Goal: Navigation & Orientation: Find specific page/section

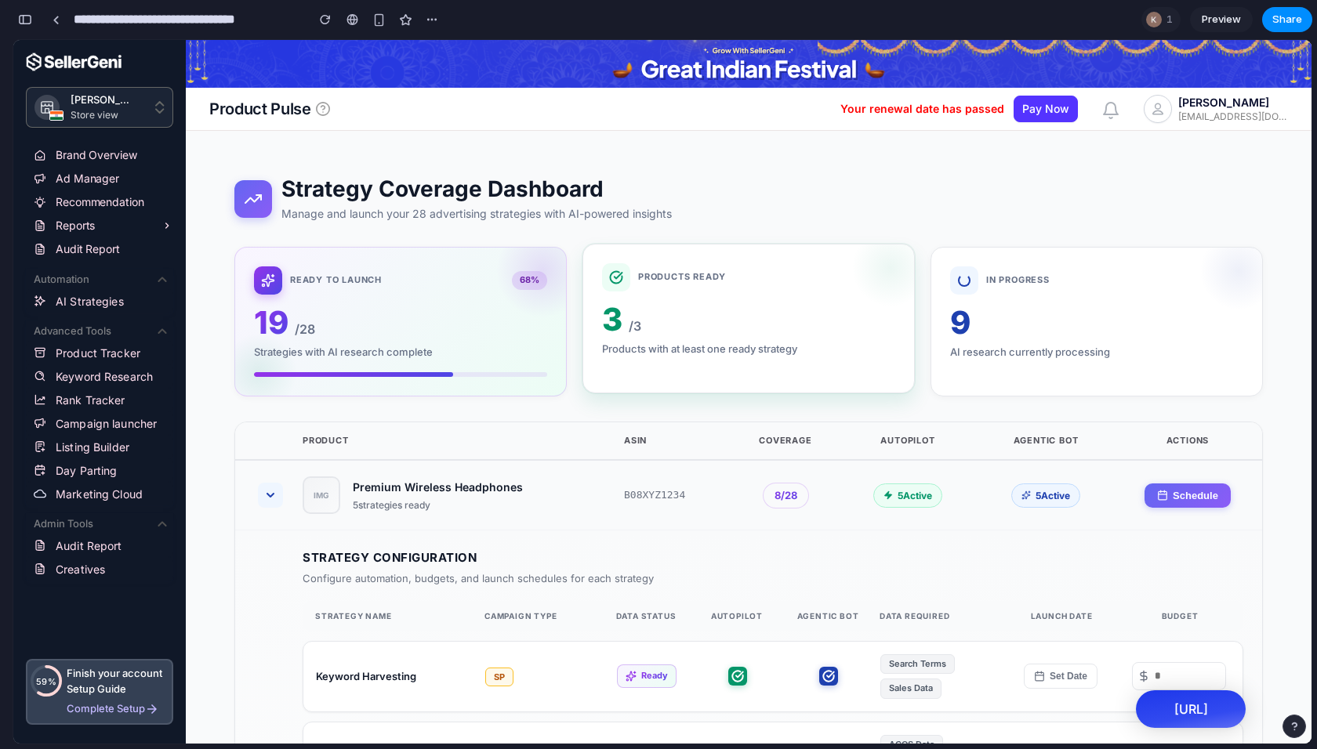
scroll to position [4144, 0]
click at [1034, 290] on div "In Progress" at bounding box center [1096, 281] width 293 height 28
click at [62, 25] on link at bounding box center [56, 20] width 24 height 24
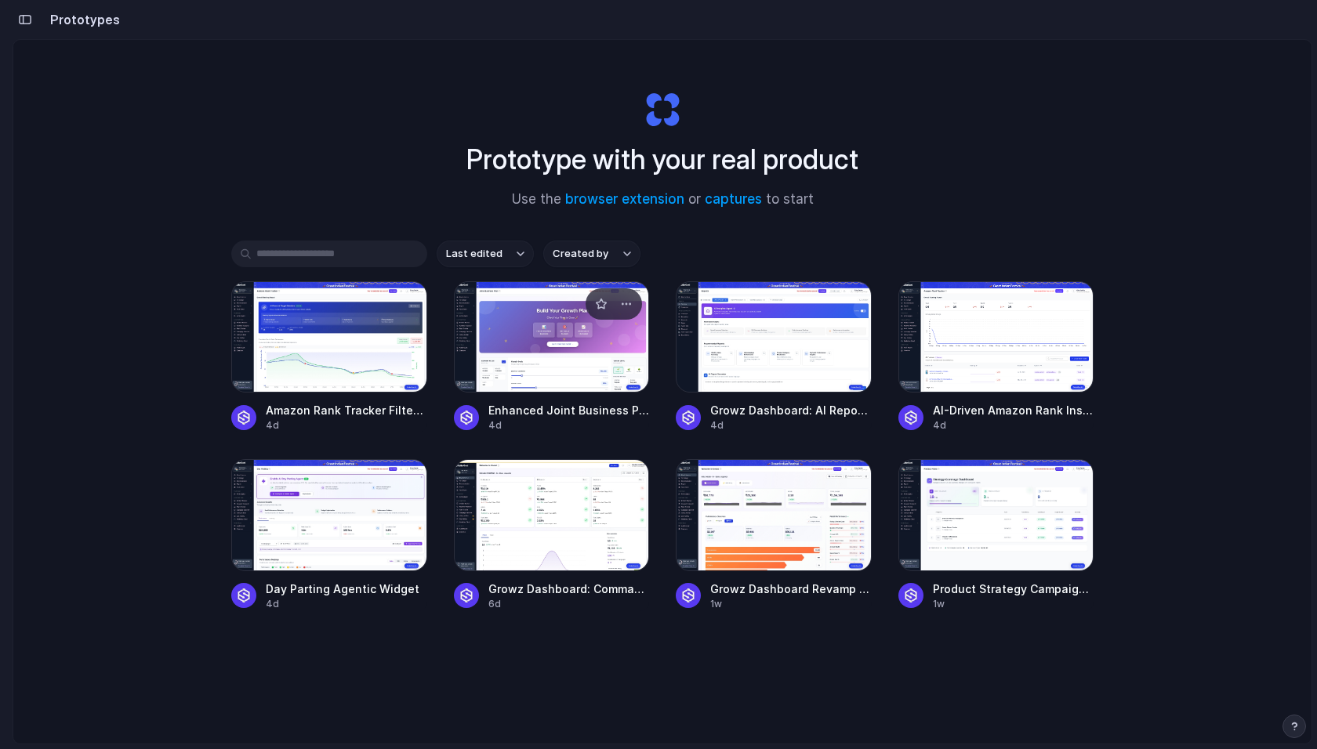
click at [512, 339] on div at bounding box center [552, 336] width 196 height 111
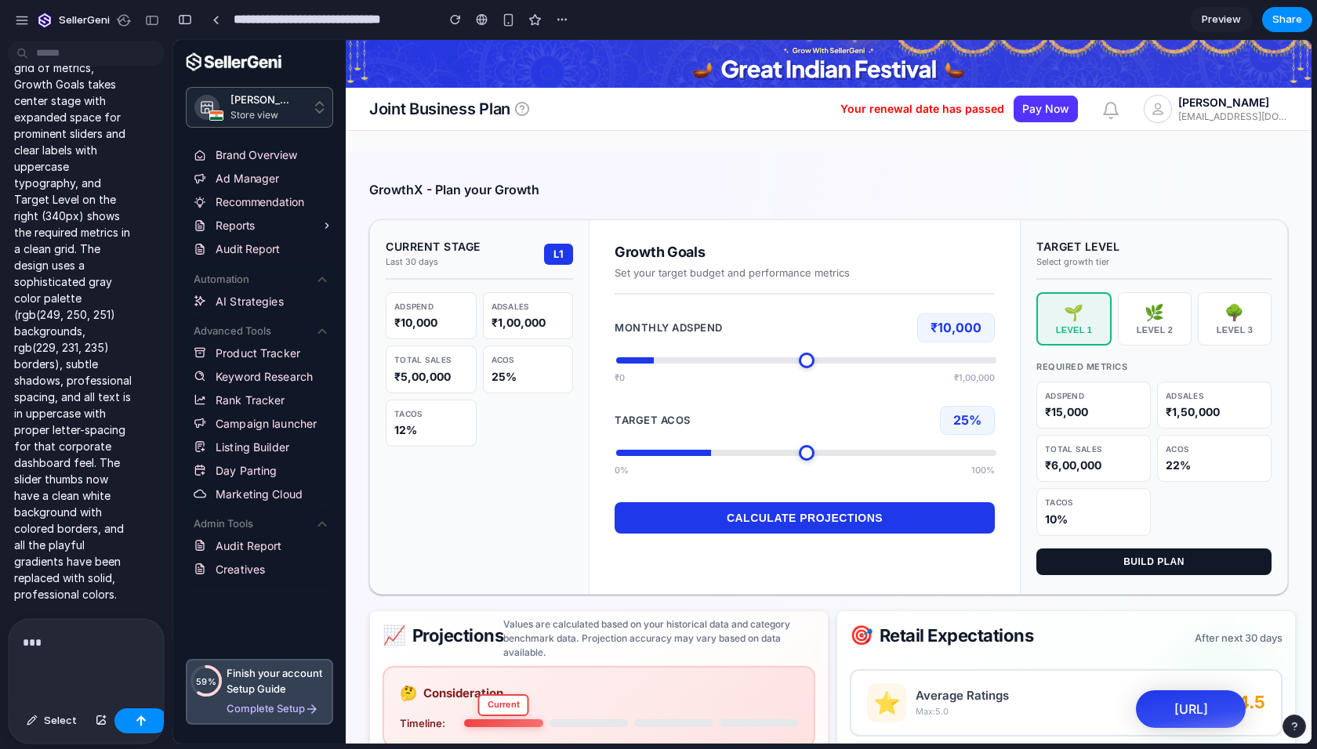
click at [60, 619] on div "***" at bounding box center [86, 660] width 155 height 83
click at [60, 633] on p "***" at bounding box center [80, 642] width 114 height 19
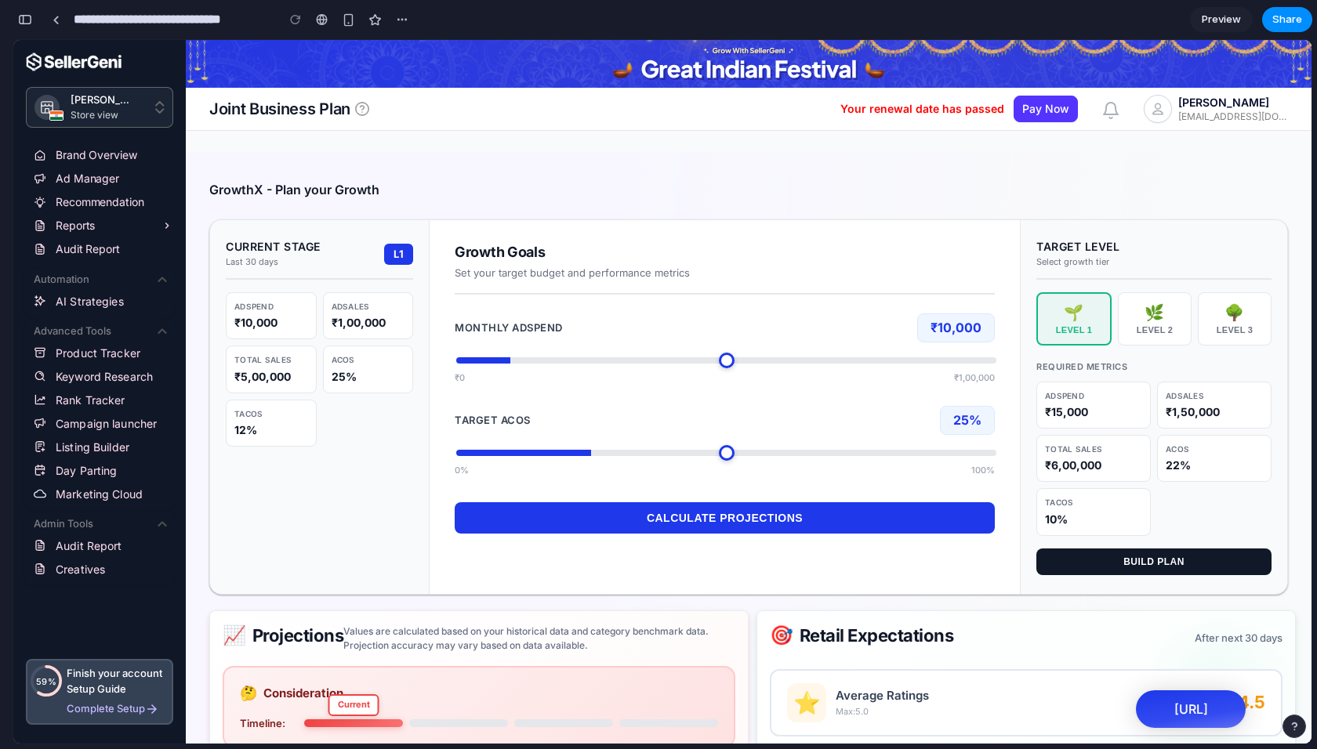
click at [31, 22] on div "button" at bounding box center [25, 19] width 14 height 11
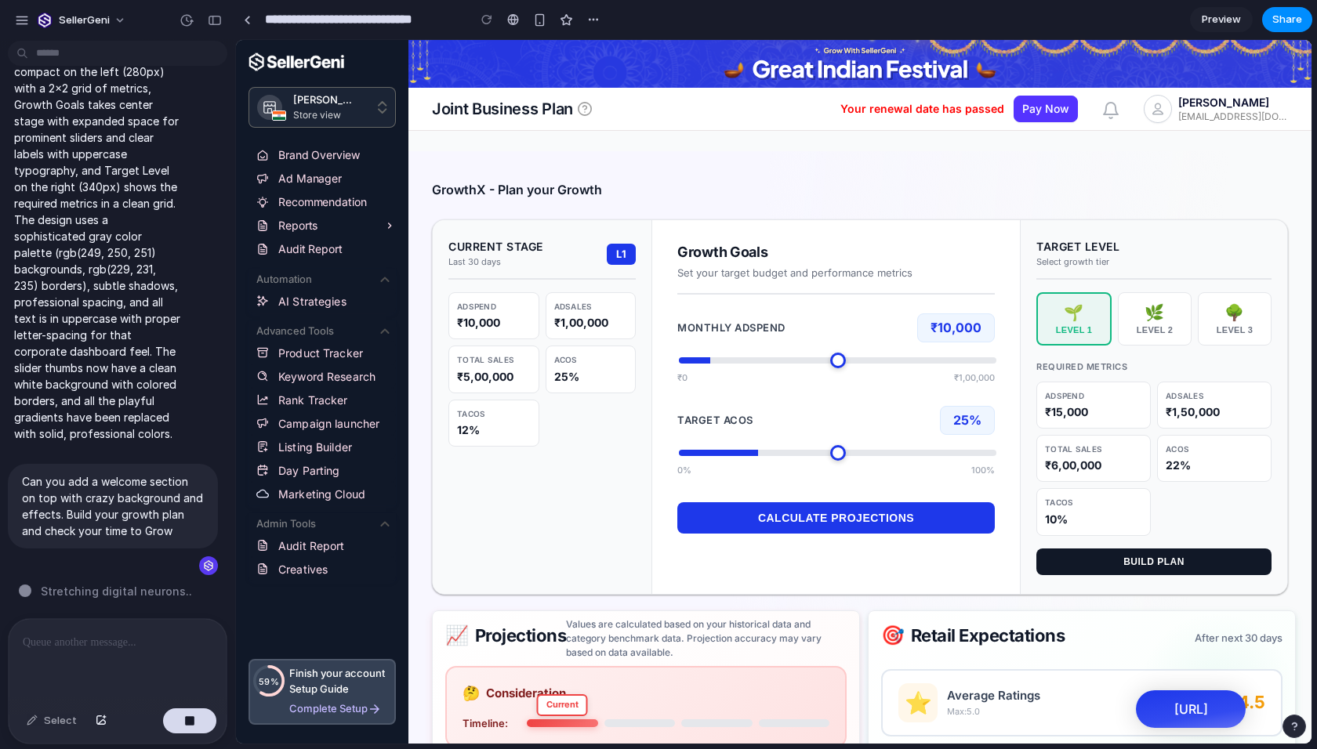
scroll to position [3602, 0]
click at [254, 27] on link at bounding box center [247, 20] width 24 height 24
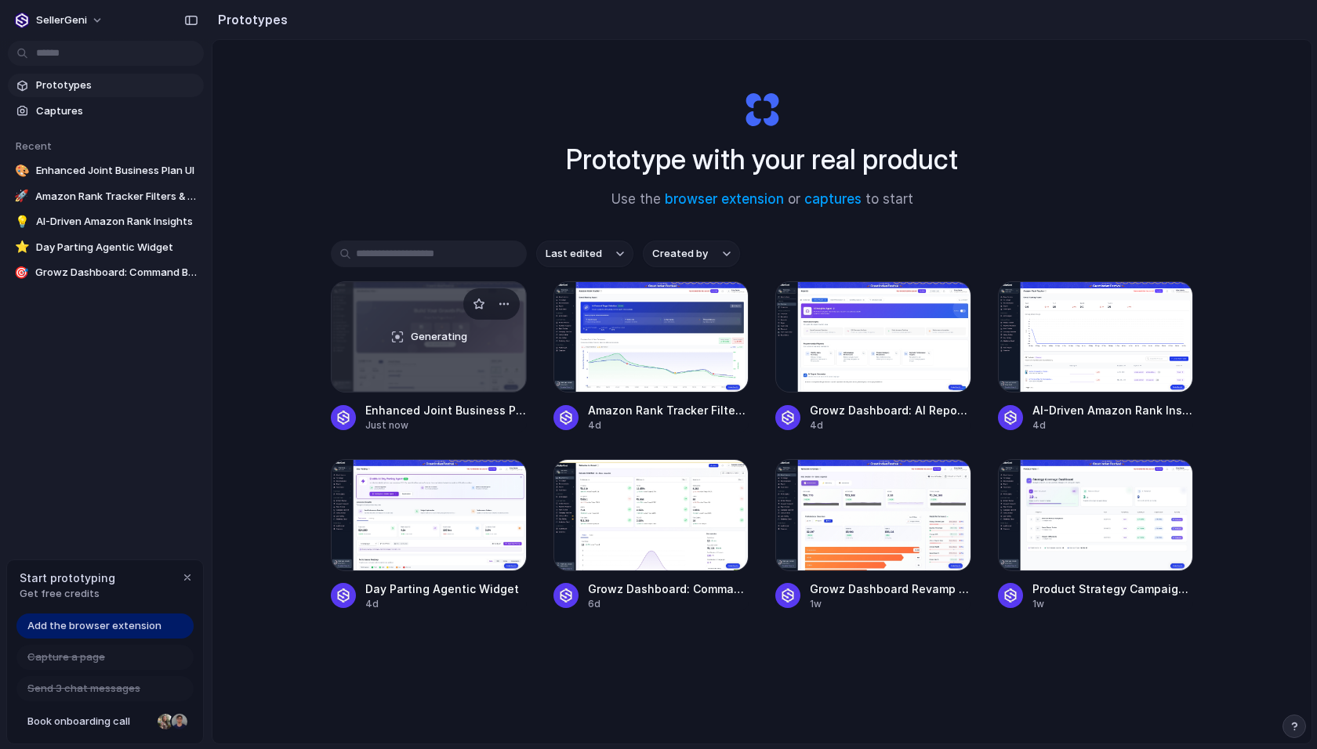
click at [439, 333] on span "Generating" at bounding box center [439, 337] width 56 height 16
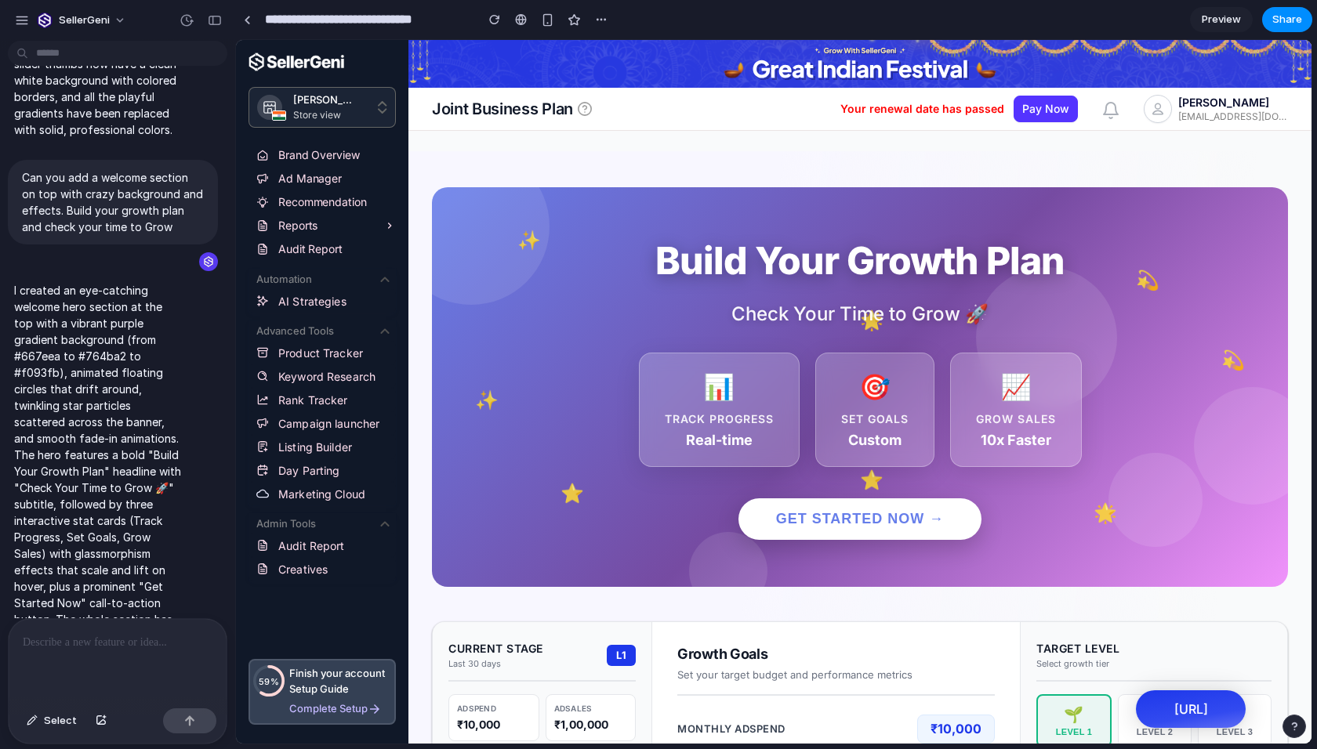
scroll to position [4254, 0]
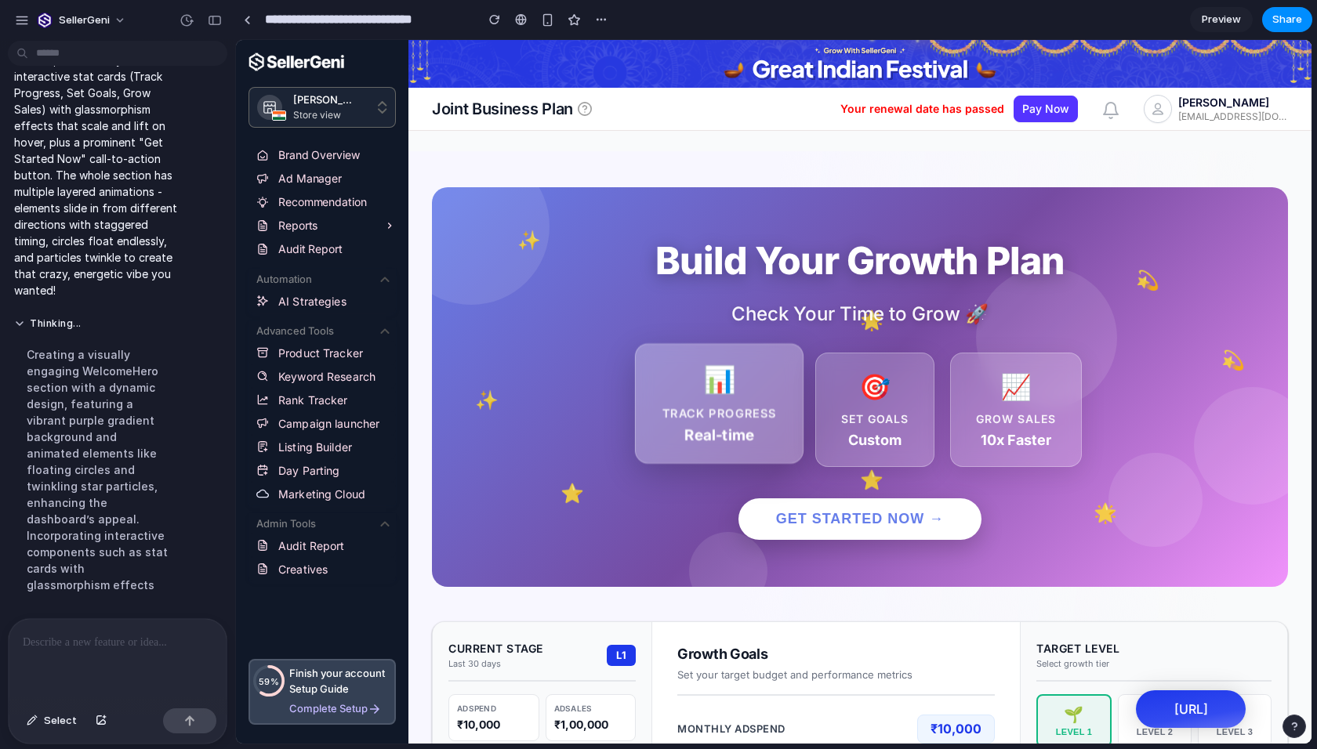
click at [709, 418] on div "Track Progress" at bounding box center [719, 413] width 114 height 16
click at [873, 412] on div "Set Goals" at bounding box center [874, 420] width 67 height 16
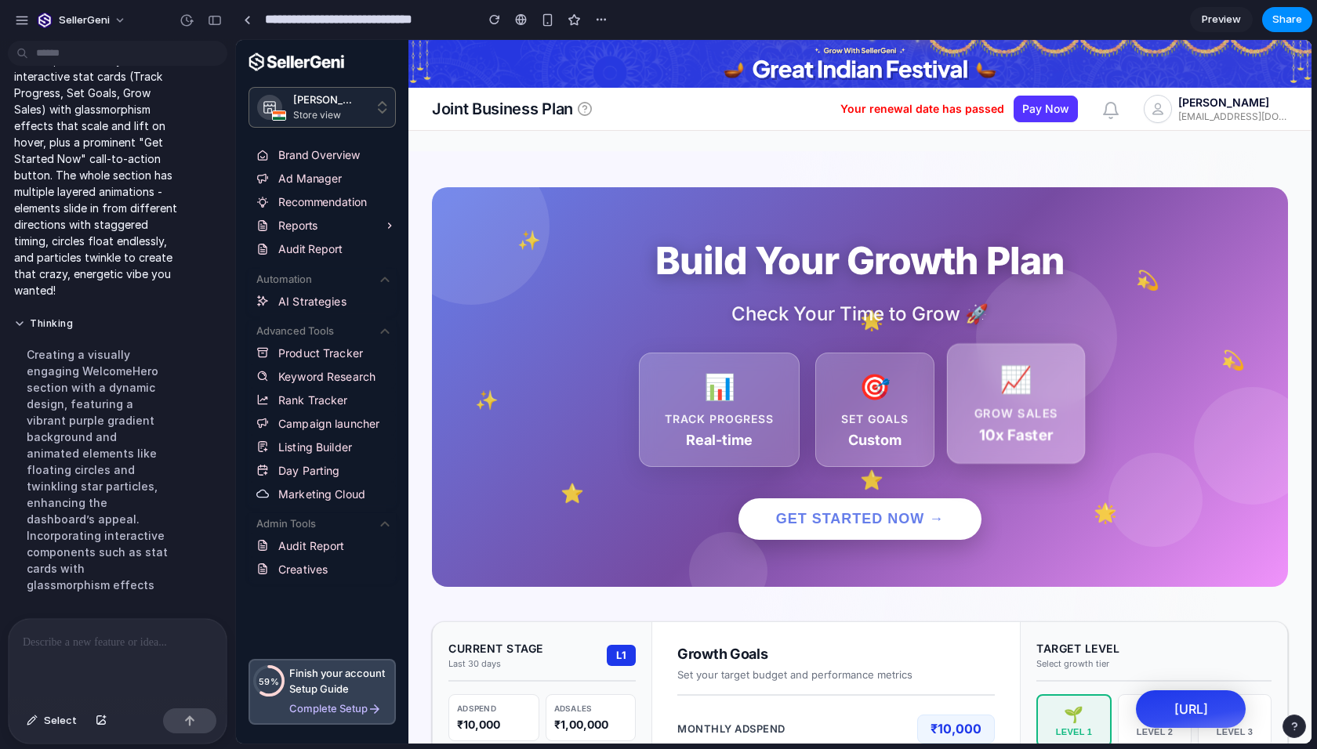
click at [1017, 405] on div "📈 Grow Sales 10x Faster" at bounding box center [1015, 404] width 138 height 120
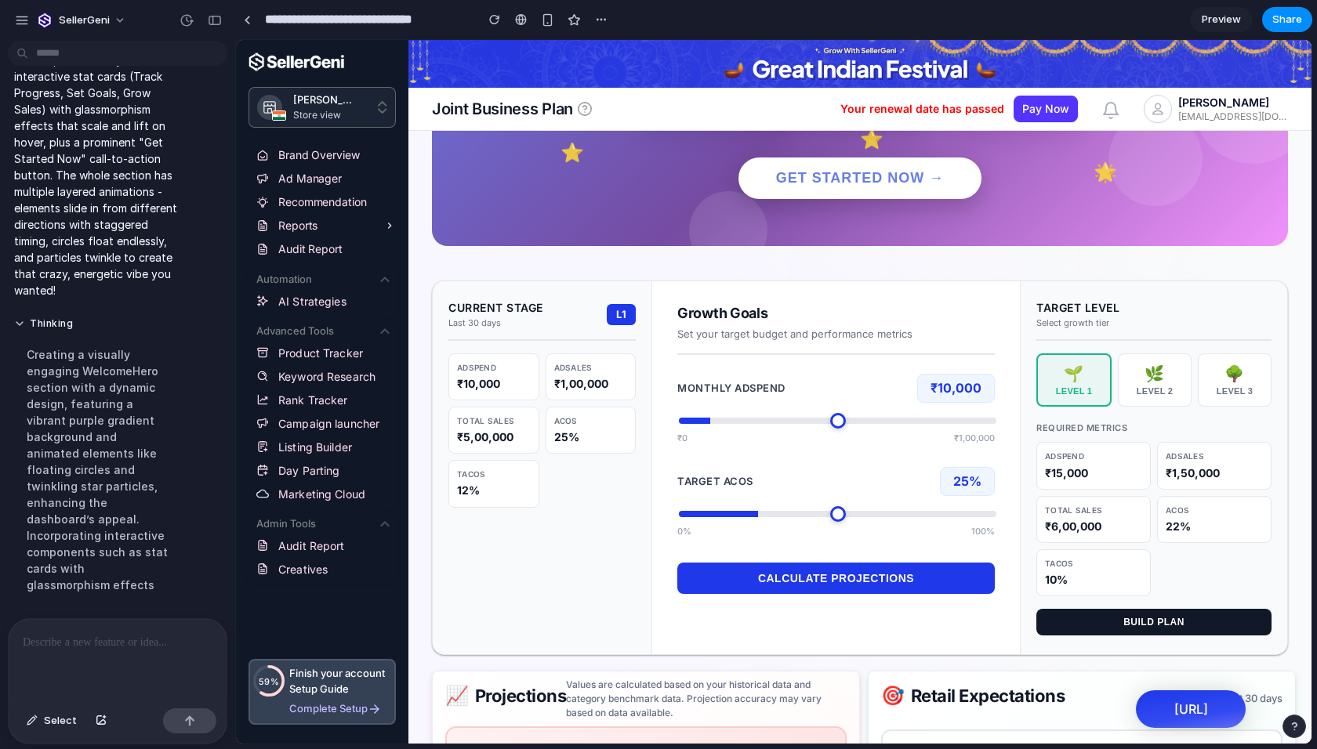
scroll to position [0, 0]
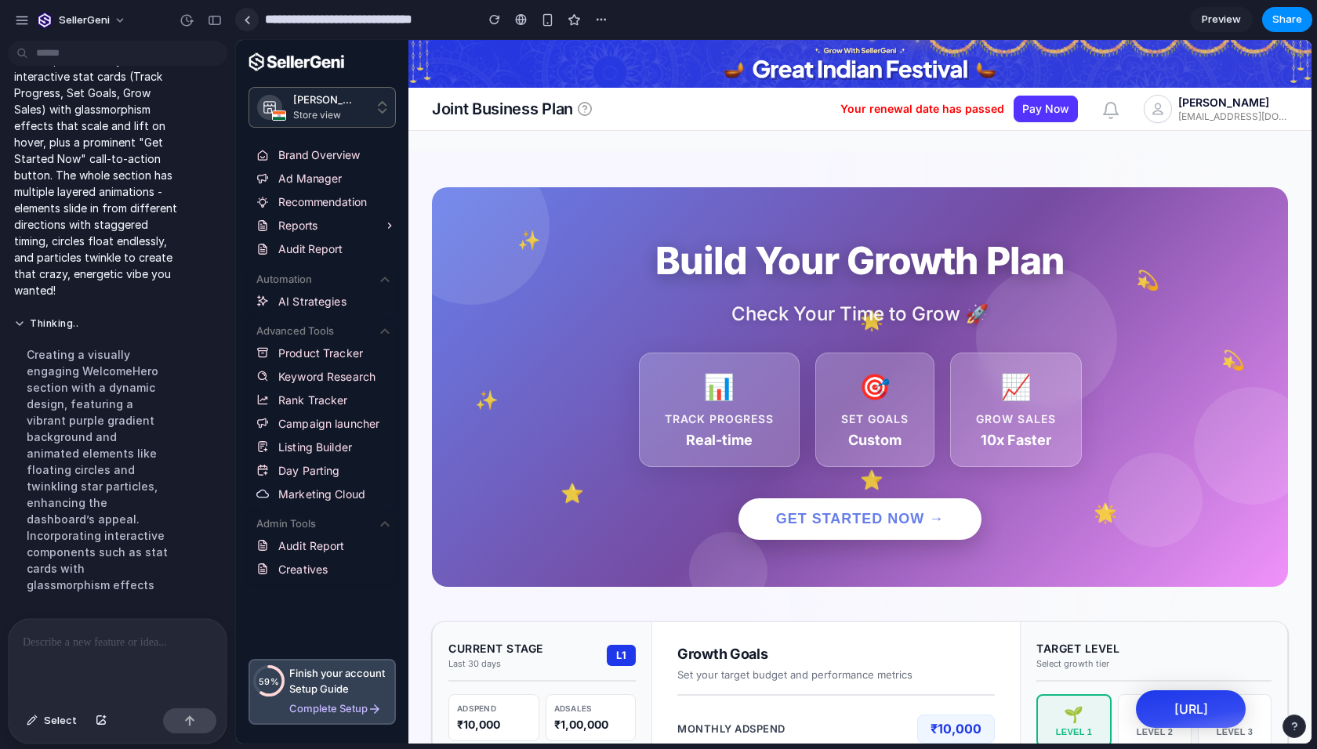
click at [245, 30] on link at bounding box center [247, 20] width 24 height 24
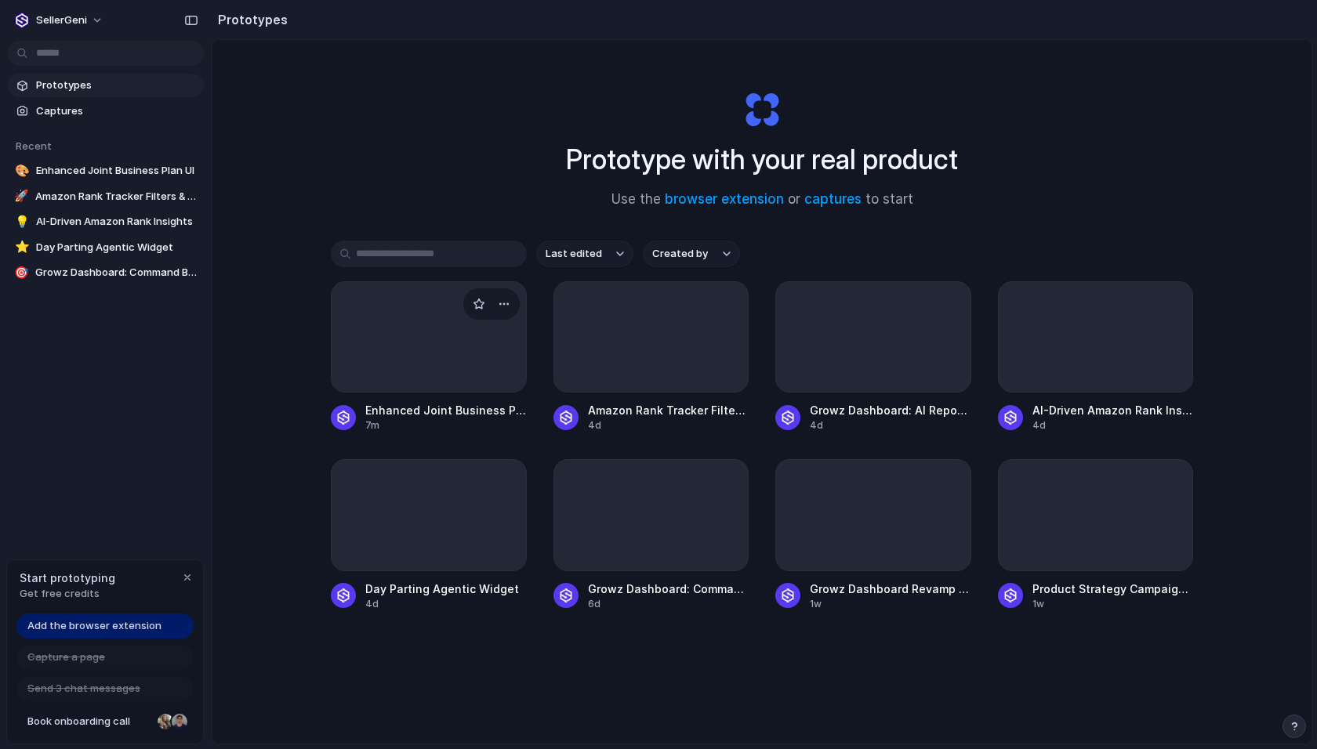
click at [399, 336] on div at bounding box center [429, 336] width 196 height 111
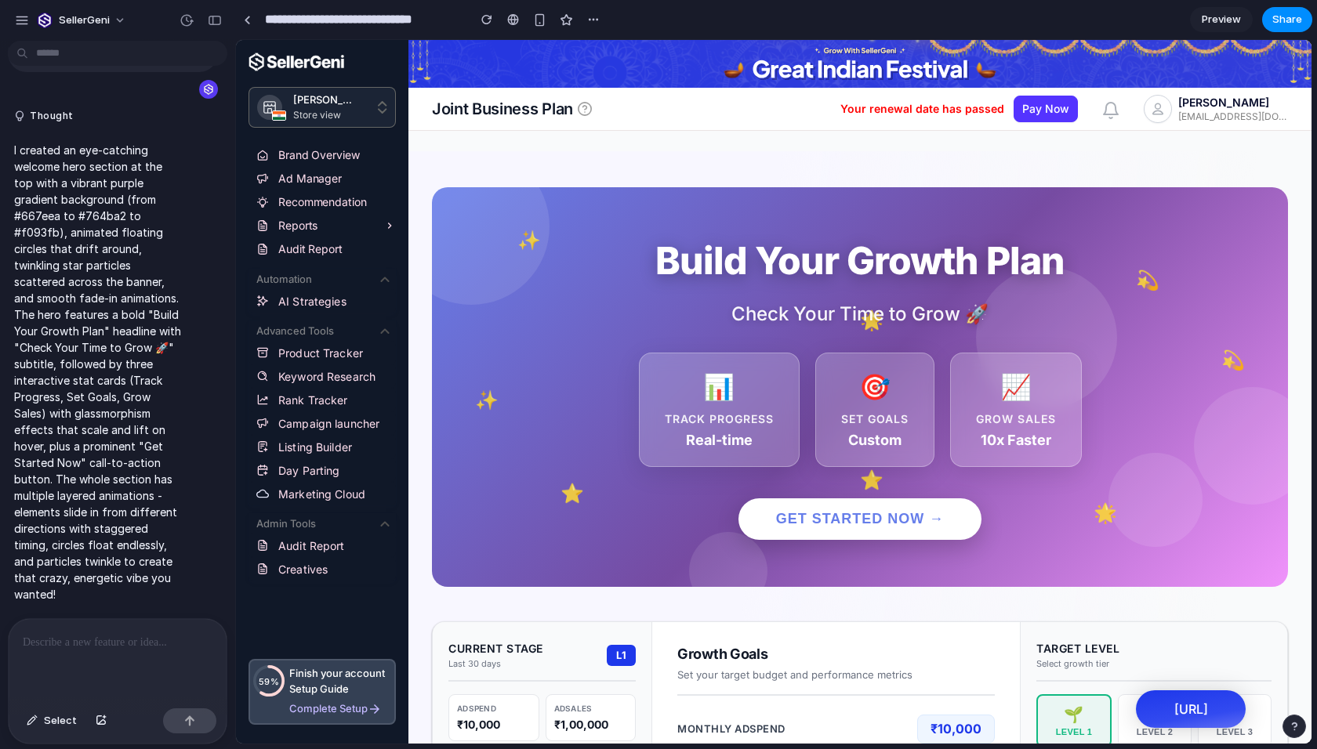
click at [240, 32] on div "**********" at bounding box center [420, 19] width 370 height 28
click at [243, 31] on div at bounding box center [247, 20] width 24 height 24
click at [245, 23] on div at bounding box center [247, 20] width 7 height 9
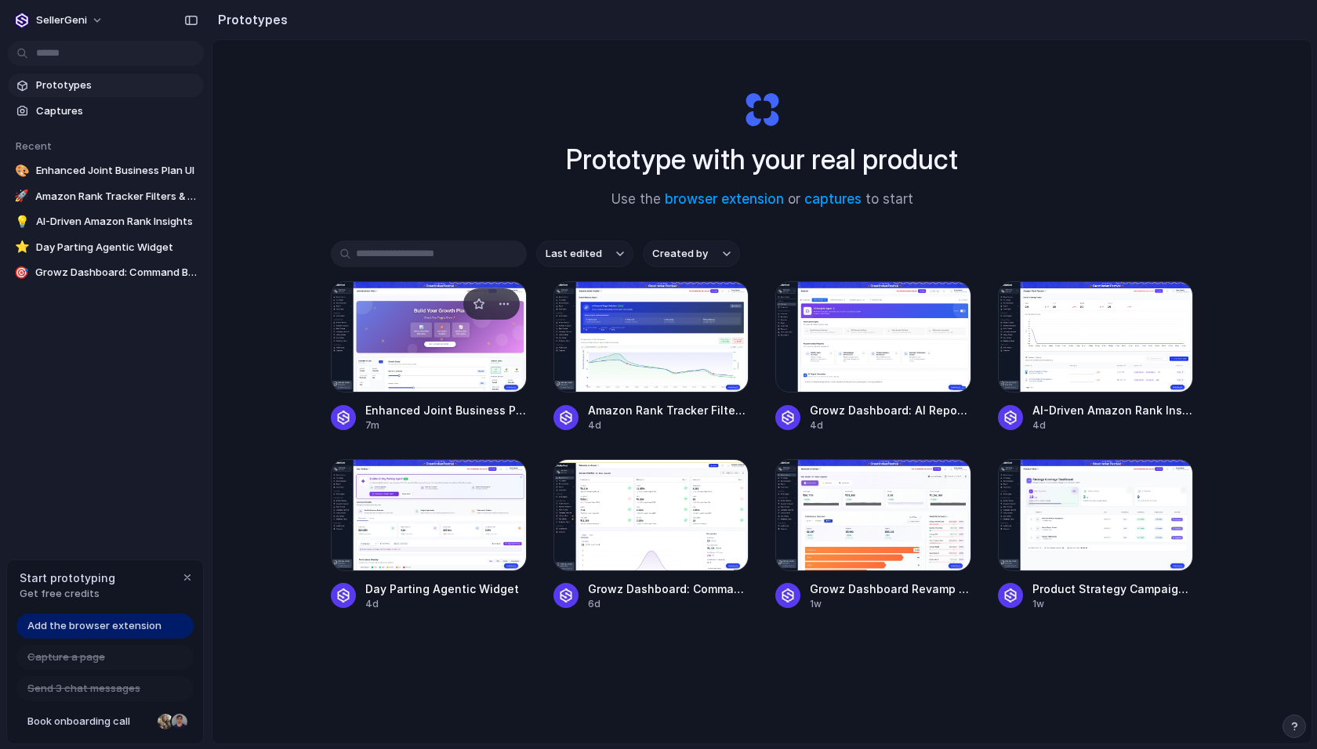
click at [401, 344] on div at bounding box center [429, 336] width 196 height 111
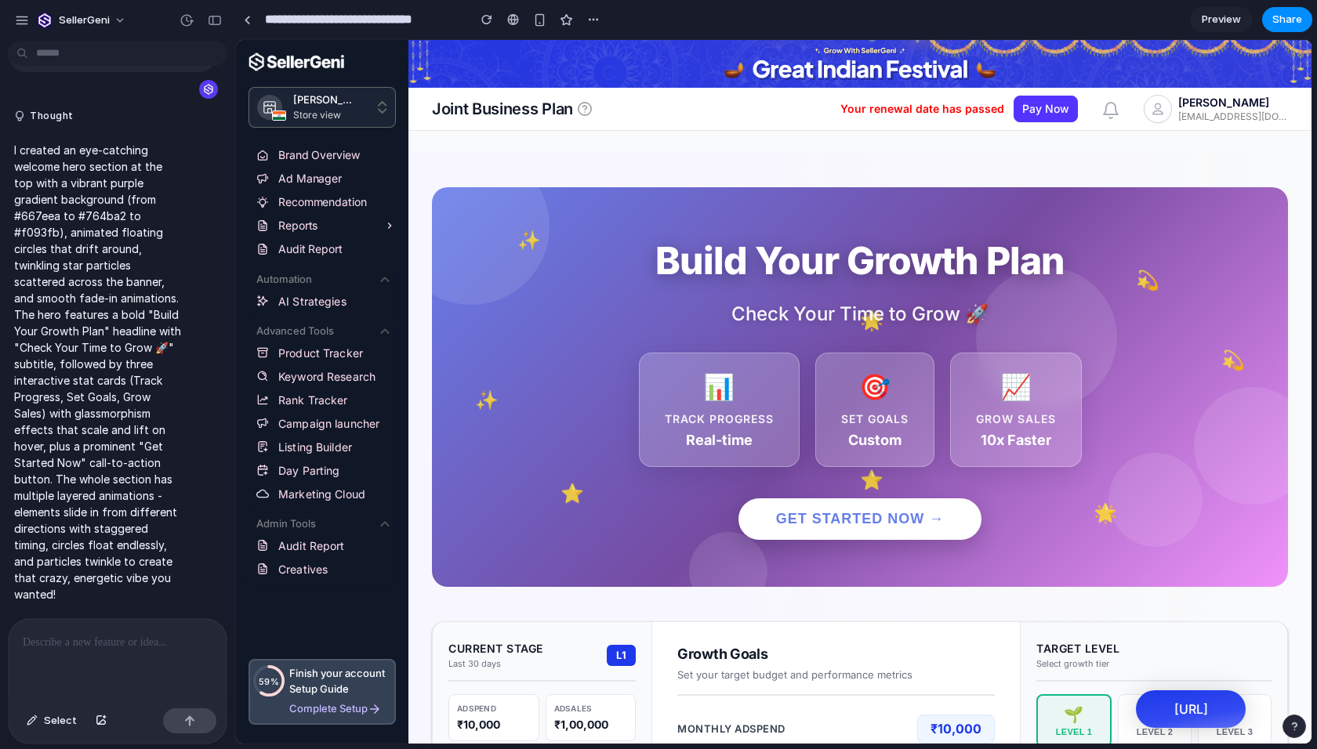
scroll to position [2, 0]
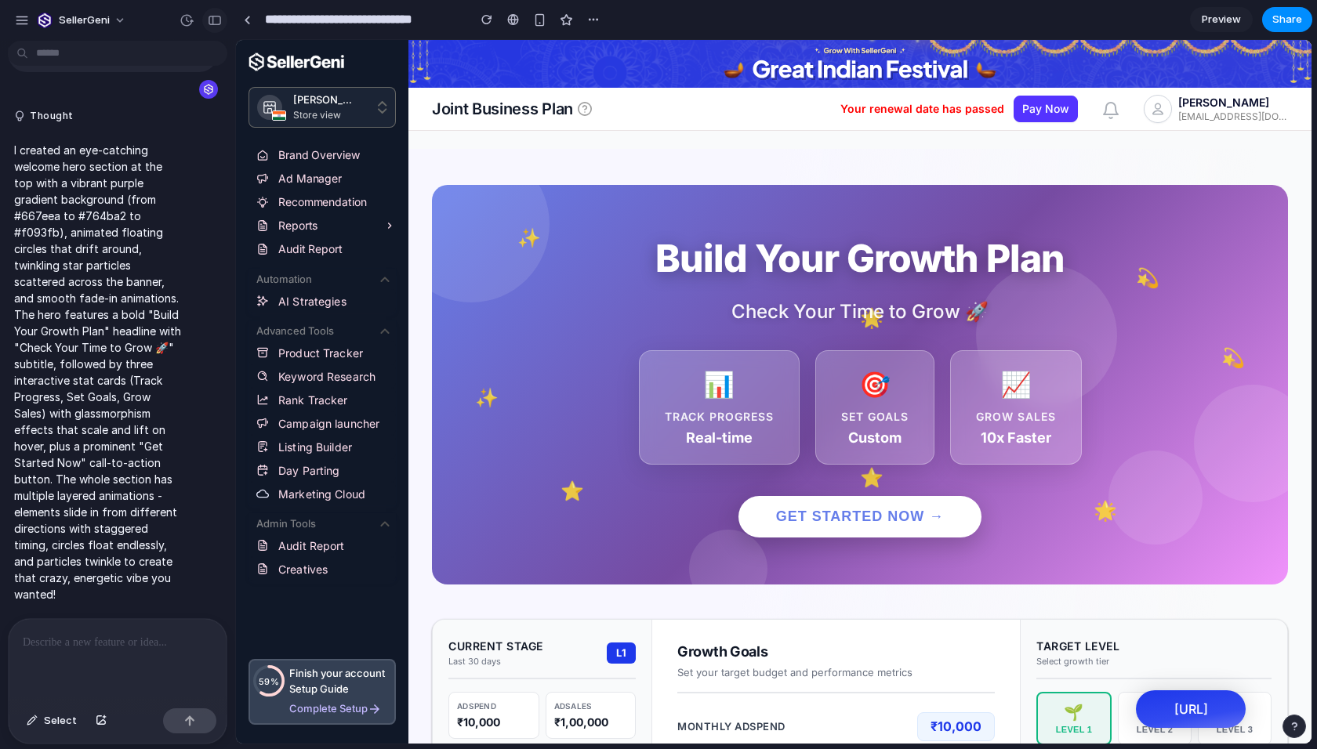
click at [214, 22] on div "button" at bounding box center [215, 20] width 14 height 11
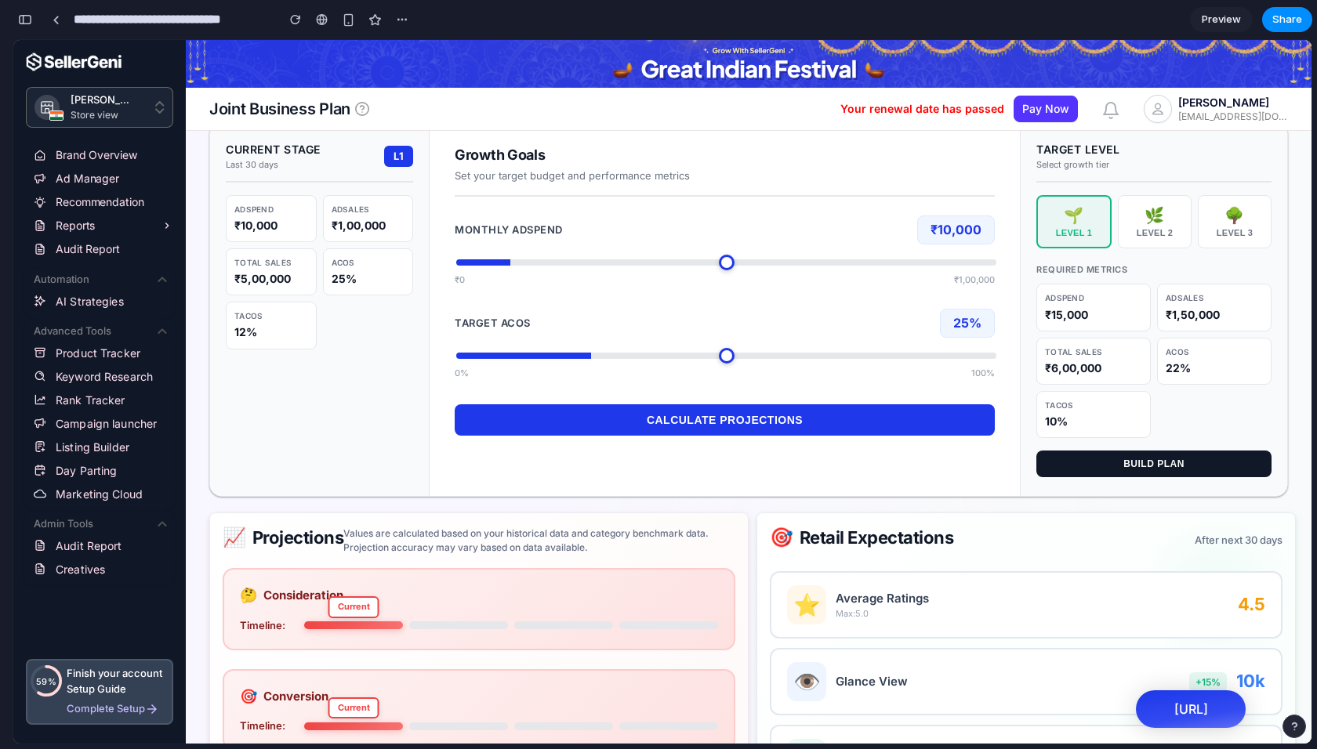
scroll to position [500, 0]
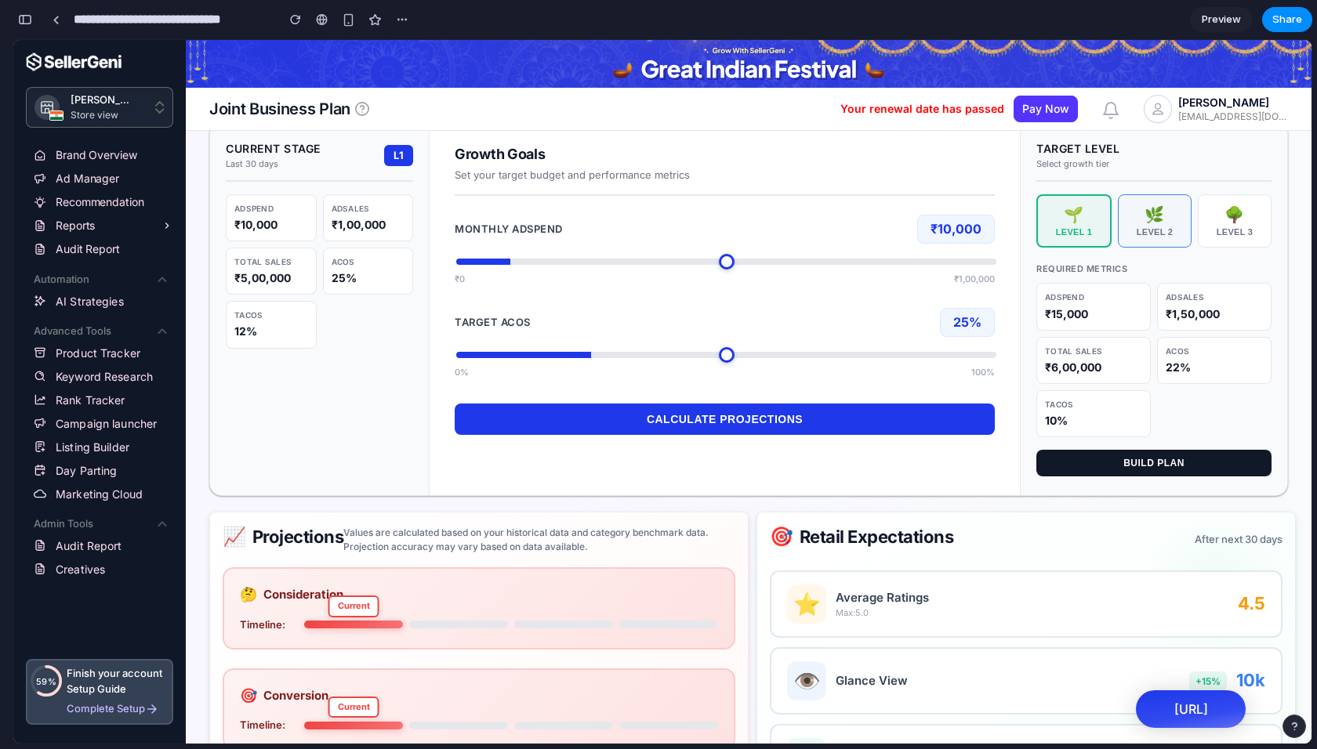
click at [1128, 217] on div "🌿" at bounding box center [1155, 214] width 60 height 19
click at [1238, 217] on div "🌳" at bounding box center [1235, 214] width 60 height 19
click at [1135, 224] on button "🌿 Level 2" at bounding box center [1153, 220] width 74 height 53
click at [1043, 227] on div "Level 1" at bounding box center [1073, 231] width 60 height 9
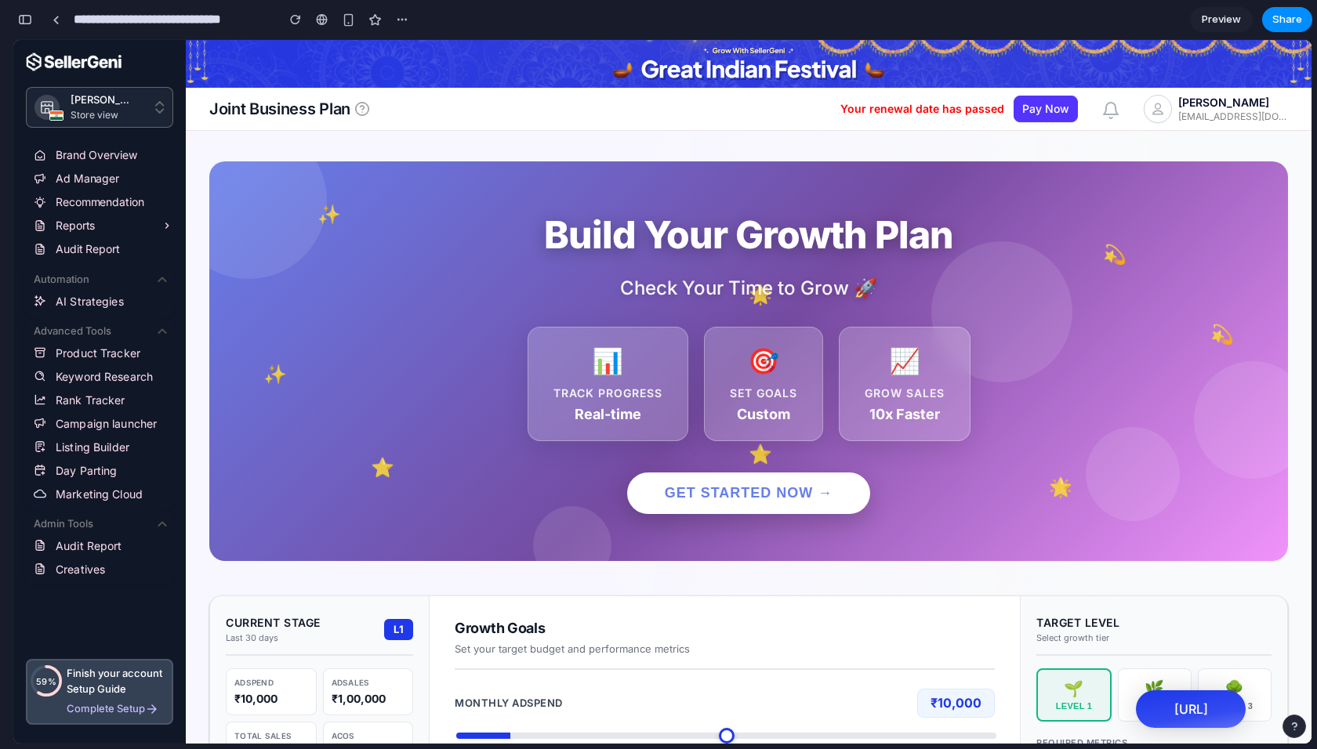
scroll to position [0, 0]
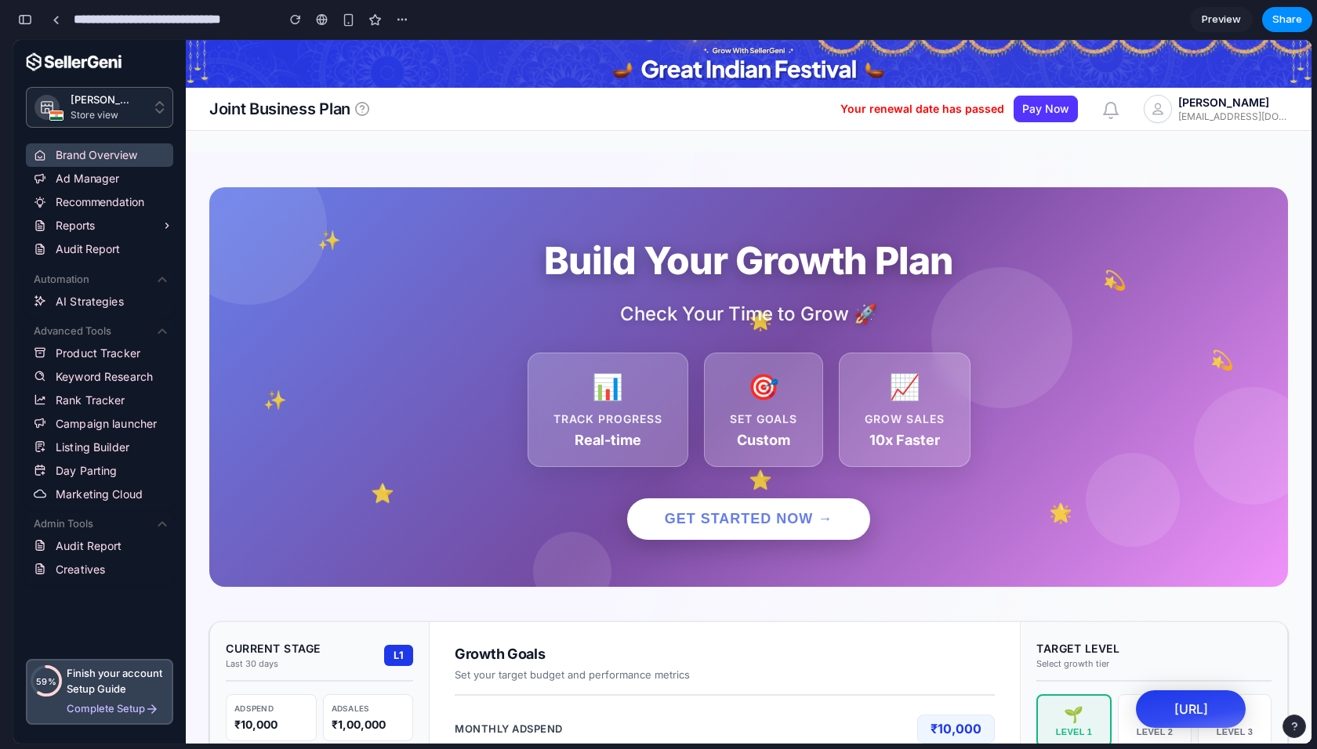
click at [73, 157] on link "Brand Overview" at bounding box center [99, 155] width 147 height 24
